Goal: Information Seeking & Learning: Check status

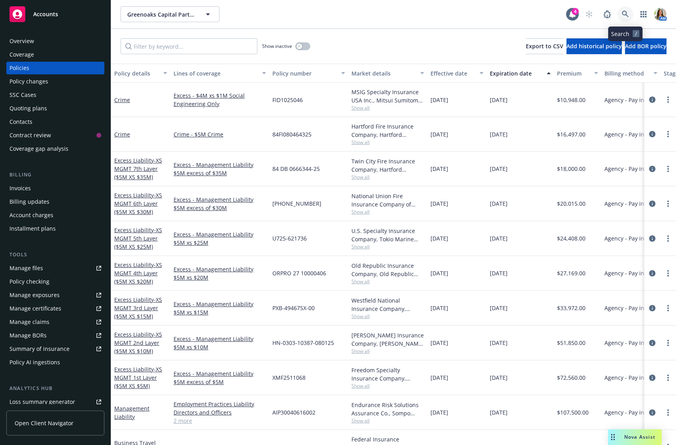
click at [624, 13] on icon at bounding box center [625, 14] width 7 height 7
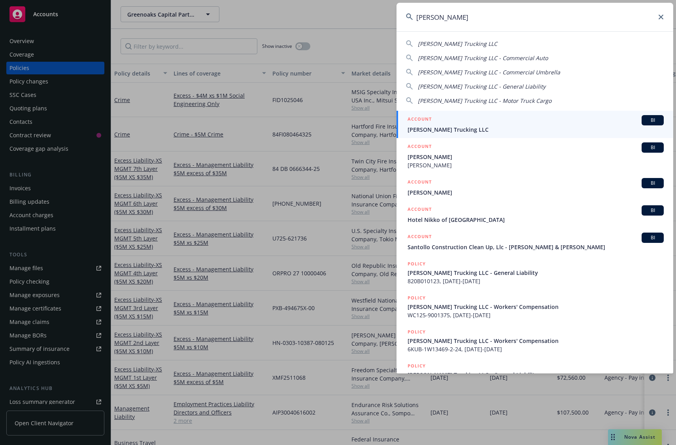
type input "[PERSON_NAME]"
click at [554, 123] on div "ACCOUNT BI" at bounding box center [535, 120] width 256 height 10
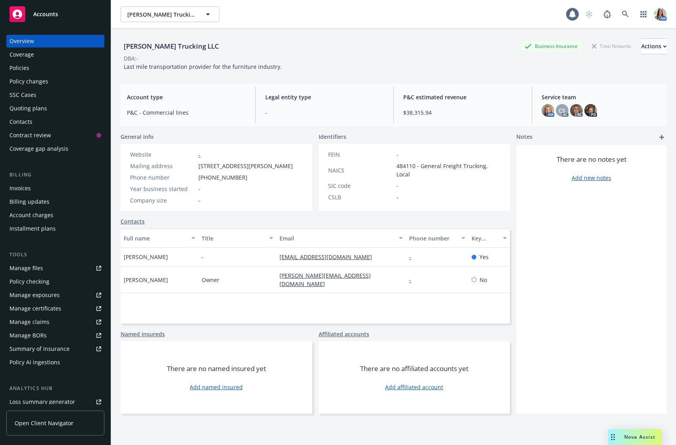
click at [63, 62] on div "Policies" at bounding box center [55, 68] width 92 height 13
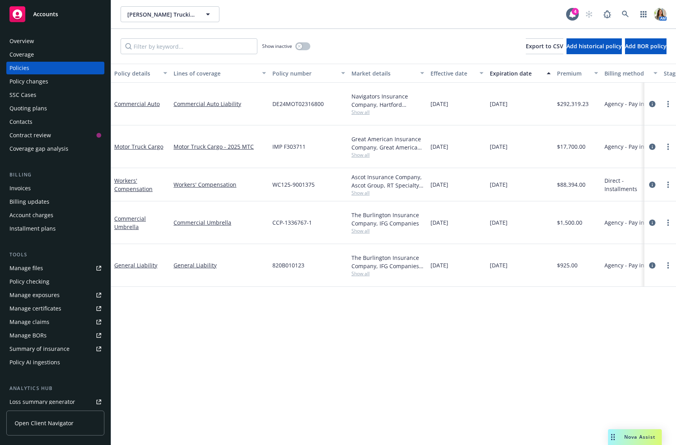
click at [30, 264] on div "Manage files" at bounding box center [26, 268] width 34 height 13
click at [129, 215] on link "Commercial Umbrella" at bounding box center [130, 223] width 32 height 16
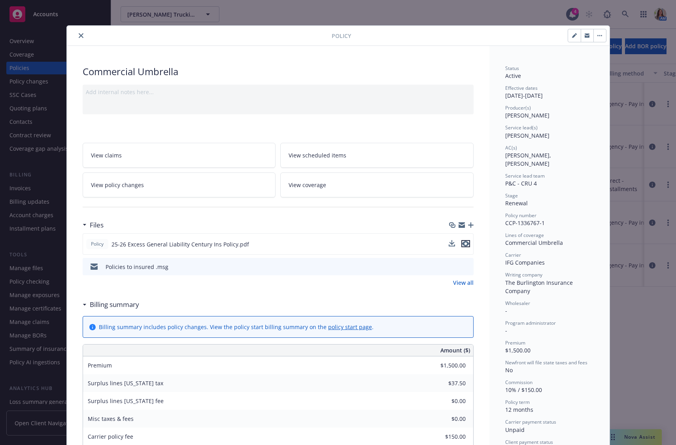
click at [464, 243] on icon "preview file" at bounding box center [465, 244] width 7 height 6
click at [81, 33] on icon "close" at bounding box center [81, 35] width 5 height 5
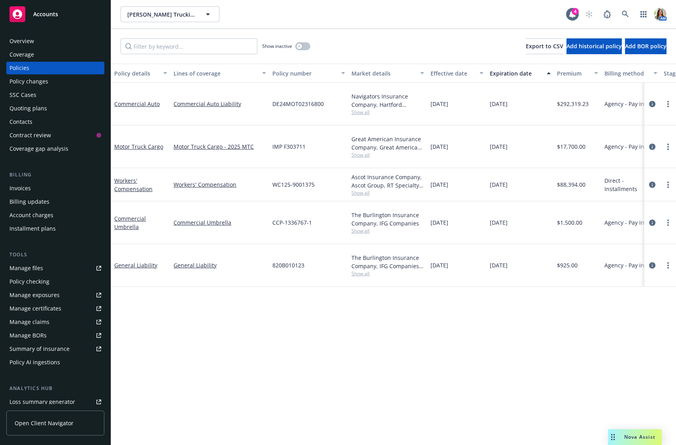
click at [359, 227] on span "Show all" at bounding box center [387, 230] width 73 height 7
click at [655, 218] on link "circleInformation" at bounding box center [651, 222] width 9 height 9
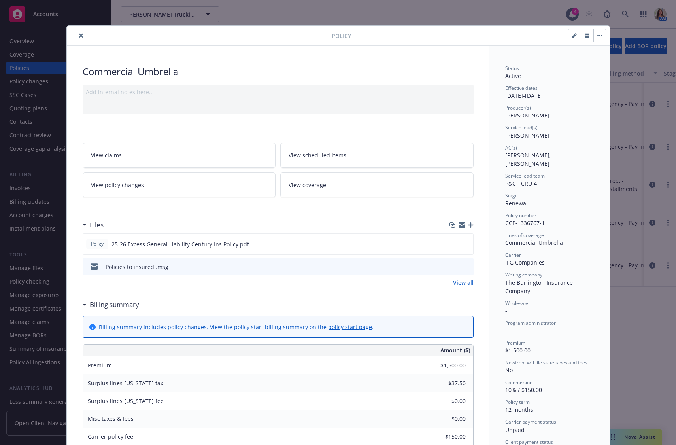
scroll to position [24, 0]
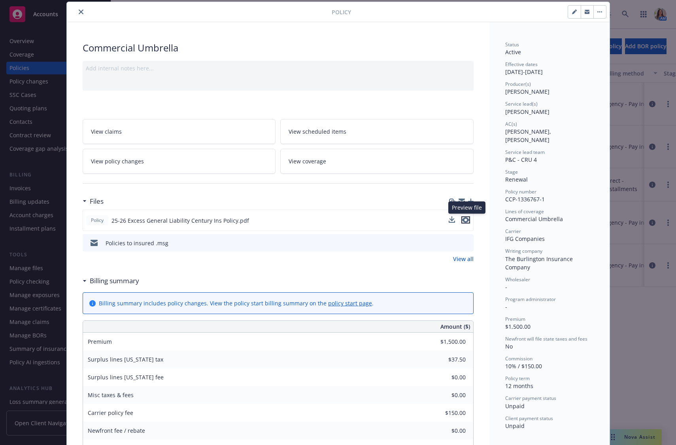
click at [466, 220] on icon "preview file" at bounding box center [465, 220] width 7 height 6
click at [79, 13] on icon "close" at bounding box center [81, 11] width 5 height 5
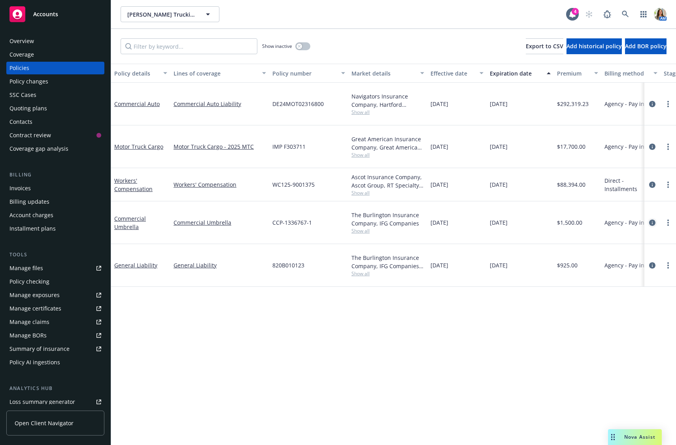
click at [653, 219] on icon "circleInformation" at bounding box center [652, 222] width 6 height 6
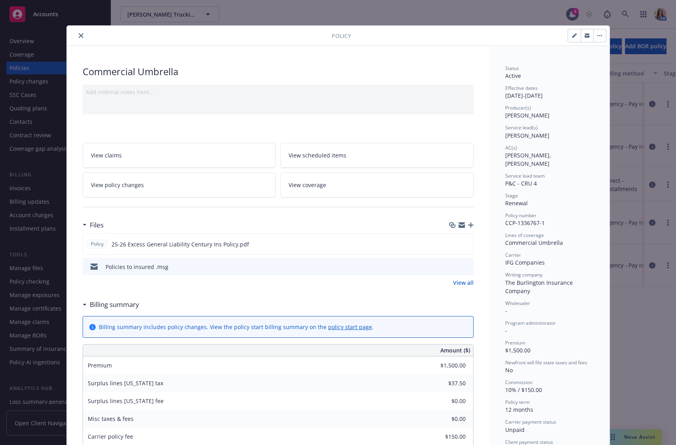
scroll to position [24, 0]
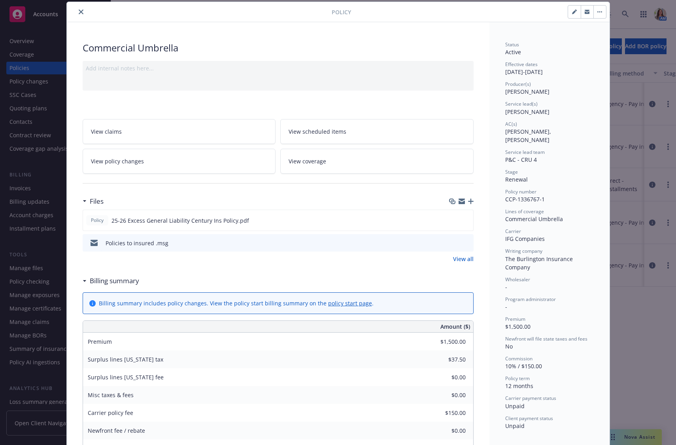
click at [80, 13] on icon "close" at bounding box center [81, 11] width 5 height 5
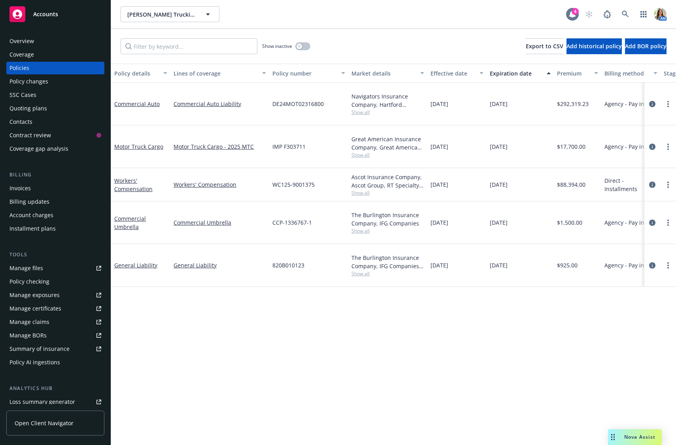
click at [572, 17] on icon at bounding box center [572, 14] width 6 height 7
click at [48, 35] on div "Overview" at bounding box center [55, 41] width 92 height 13
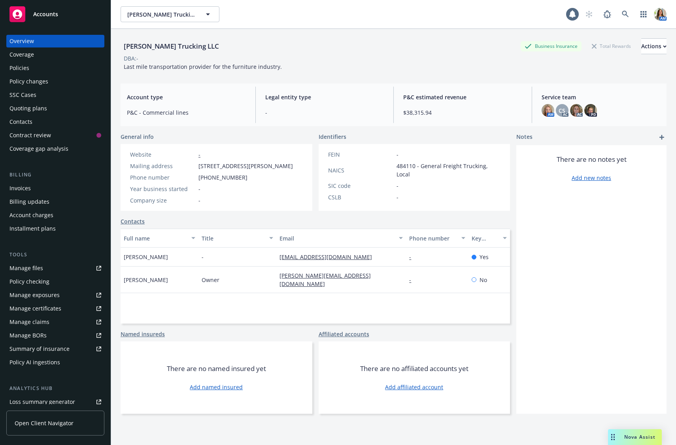
click at [23, 62] on div "Policies" at bounding box center [19, 68] width 20 height 13
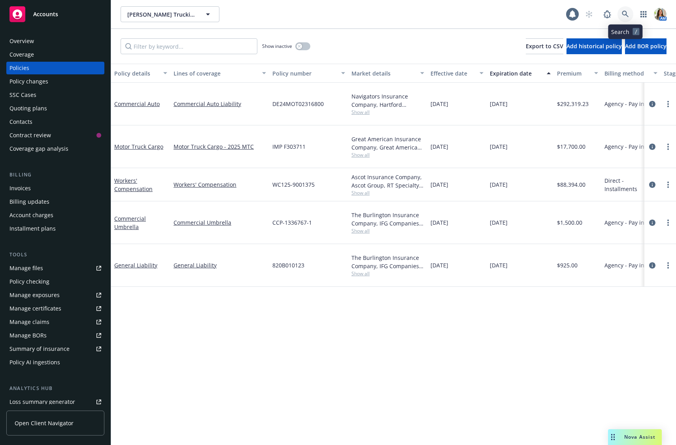
click at [625, 12] on icon at bounding box center [625, 14] width 7 height 7
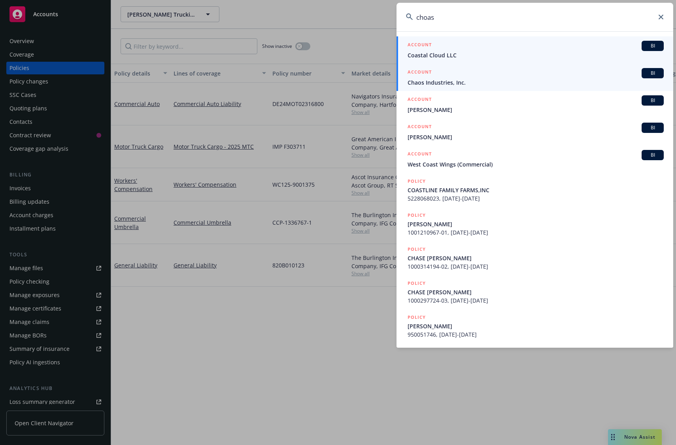
type input "choas"
click at [477, 84] on span "Chaos Industries, Inc." at bounding box center [535, 82] width 256 height 8
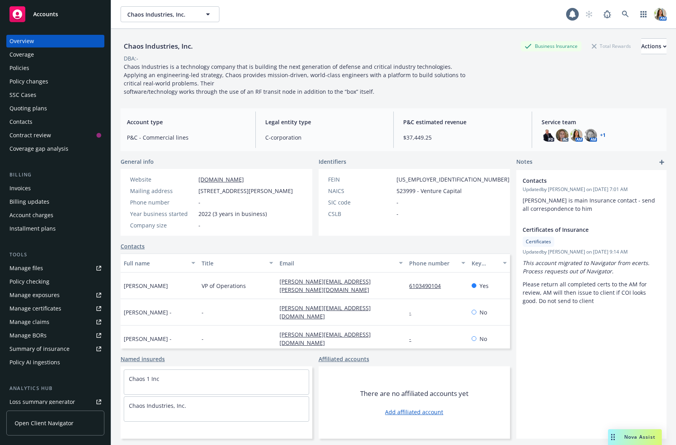
click at [38, 67] on div "Policies" at bounding box center [55, 68] width 92 height 13
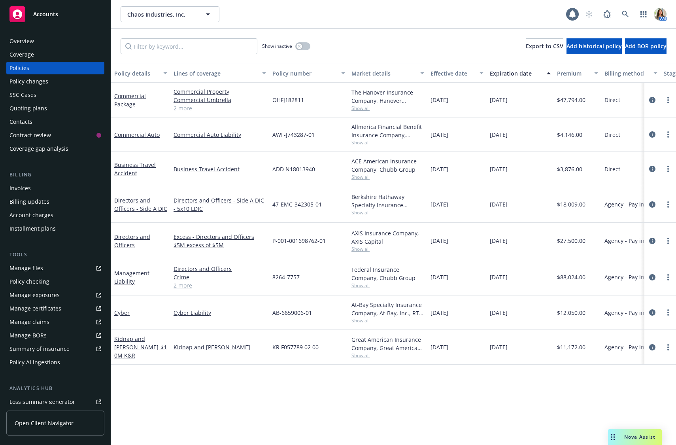
click at [65, 81] on div "Policy changes" at bounding box center [55, 81] width 92 height 13
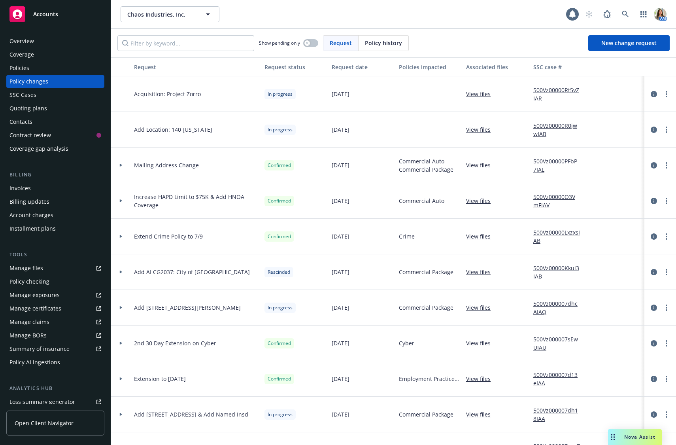
click at [64, 105] on div "Quoting plans" at bounding box center [55, 108] width 92 height 13
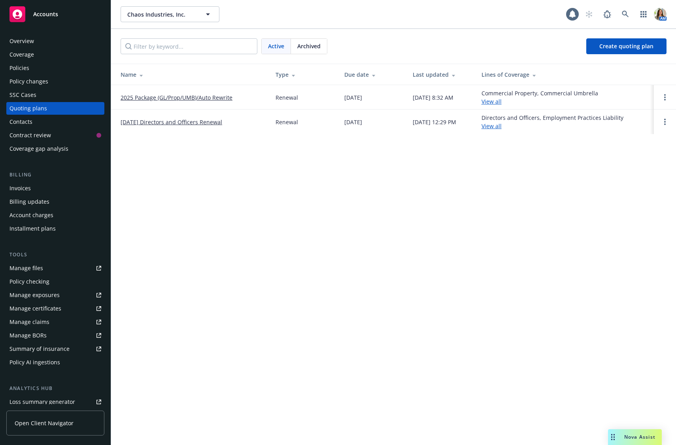
click at [183, 96] on link "2025 Package (GL/Prop/UMB)/Auto Rewrite" at bounding box center [177, 97] width 112 height 8
